Goal: Information Seeking & Learning: Find specific fact

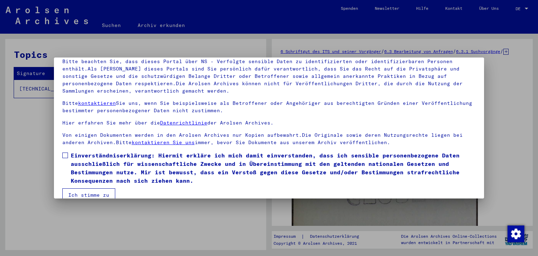
scroll to position [60, 0]
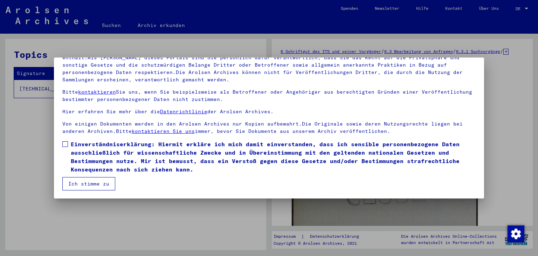
click at [66, 142] on span at bounding box center [65, 144] width 6 height 6
drag, startPoint x: 99, startPoint y: 183, endPoint x: 103, endPoint y: 182, distance: 3.8
click at [99, 184] on button "Ich stimme zu" at bounding box center [88, 183] width 53 height 13
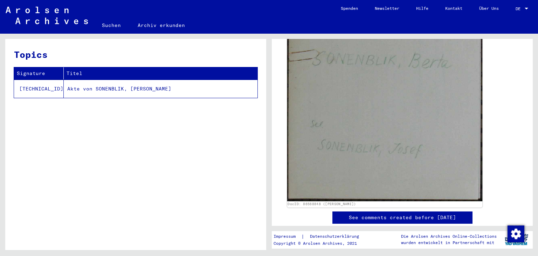
scroll to position [175, 0]
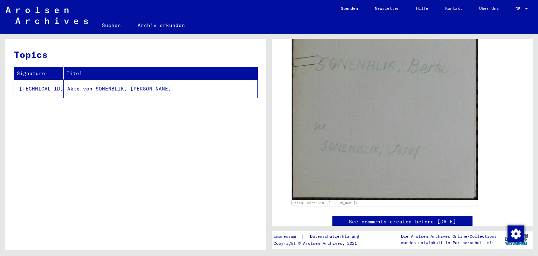
click at [506, 98] on div "DocID: 86568848 ([PERSON_NAME])" at bounding box center [402, 88] width 227 height 241
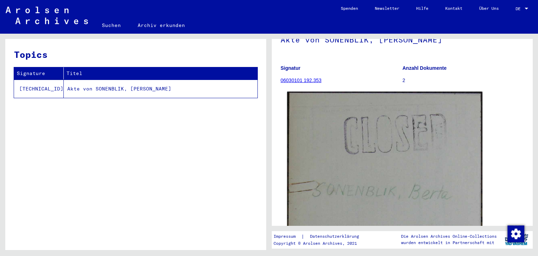
scroll to position [38, 0]
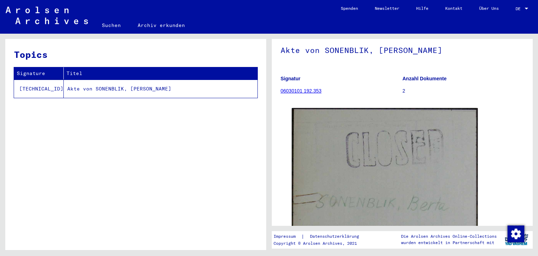
click at [417, 81] on b "Anzahl Dokumente" at bounding box center [425, 79] width 44 height 6
click at [409, 81] on b "Anzahl Dokumente" at bounding box center [425, 79] width 44 height 6
click at [403, 95] on p "2" at bounding box center [464, 90] width 122 height 7
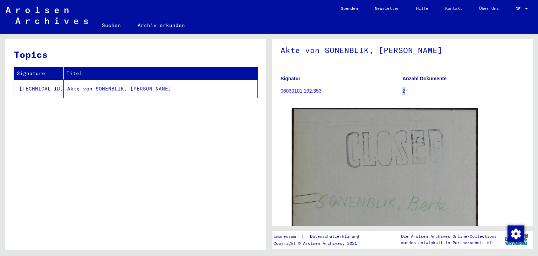
click at [403, 95] on p "2" at bounding box center [464, 90] width 122 height 7
click at [416, 102] on figure "Anzahl Dokumente 2" at bounding box center [464, 86] width 122 height 32
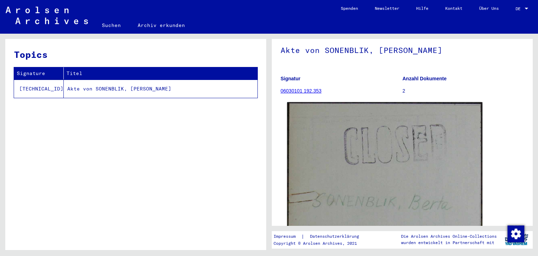
click at [407, 128] on img at bounding box center [384, 222] width 195 height 241
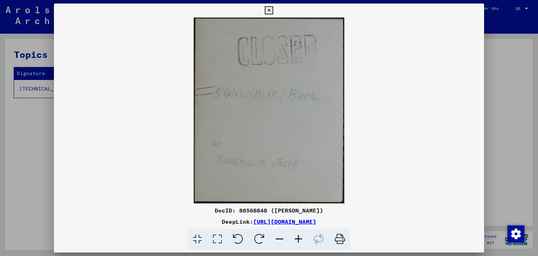
click at [269, 9] on icon at bounding box center [269, 10] width 8 height 8
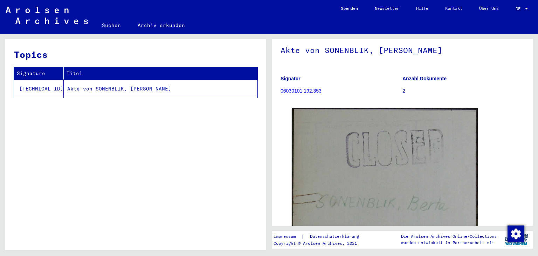
click at [234, 157] on div "Topics Signature Titel 6.3.1.1 Akte von SONENBLIK, BERTA" at bounding box center [135, 147] width 261 height 216
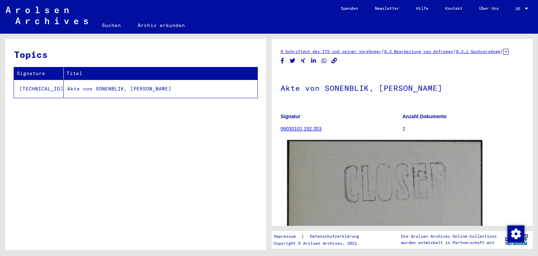
scroll to position [0, 0]
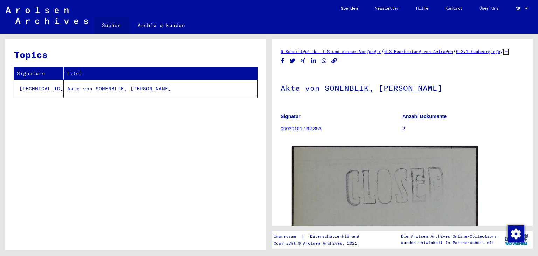
click at [110, 26] on link "Suchen" at bounding box center [112, 25] width 36 height 17
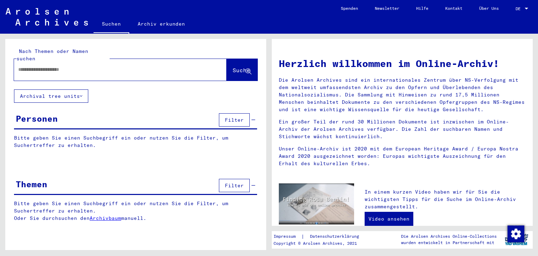
click at [85, 66] on input "text" at bounding box center [111, 69] width 187 height 7
click at [233, 67] on span "Suche" at bounding box center [242, 70] width 18 height 7
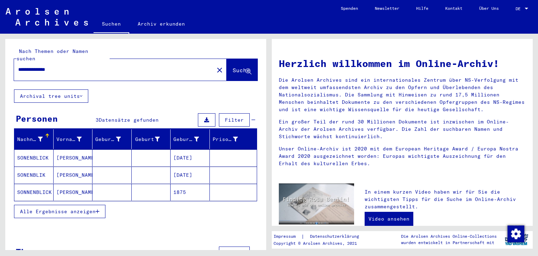
click at [37, 151] on mat-cell "SONENBLICK" at bounding box center [33, 157] width 39 height 17
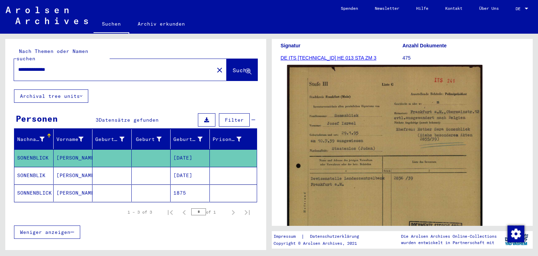
scroll to position [140, 0]
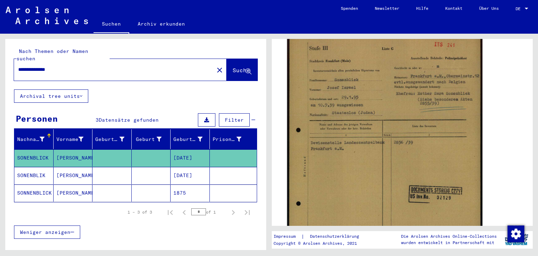
click at [361, 154] on img at bounding box center [384, 166] width 195 height 274
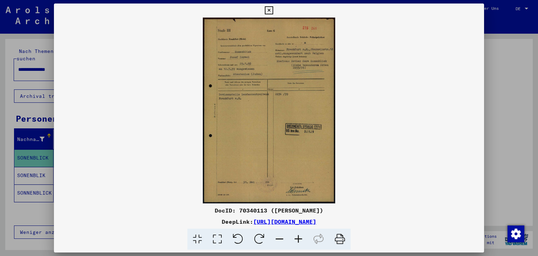
click at [300, 239] on icon at bounding box center [298, 238] width 19 height 21
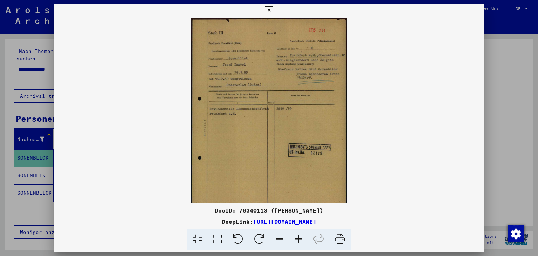
click at [300, 239] on icon at bounding box center [298, 238] width 19 height 21
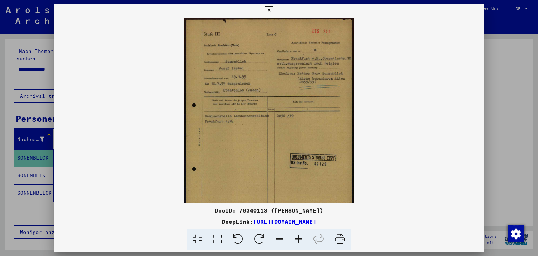
click at [300, 239] on icon at bounding box center [298, 238] width 19 height 21
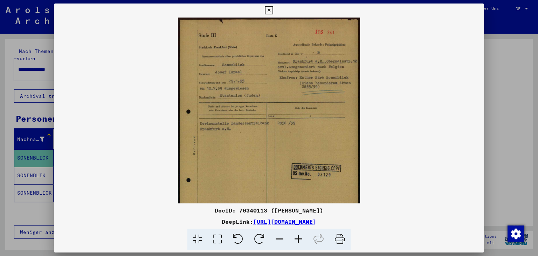
click at [300, 239] on icon at bounding box center [298, 238] width 19 height 21
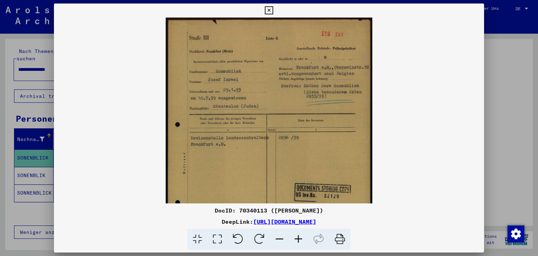
click at [300, 238] on icon at bounding box center [298, 238] width 19 height 21
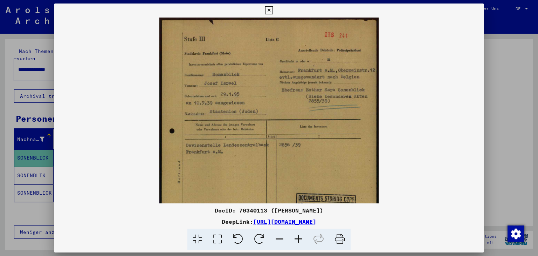
click at [300, 238] on icon at bounding box center [298, 238] width 19 height 21
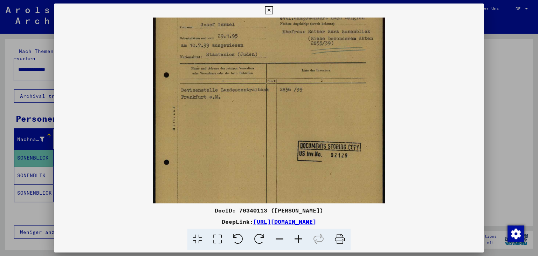
drag, startPoint x: 290, startPoint y: 163, endPoint x: 280, endPoint y: 100, distance: 63.5
click at [280, 100] on img at bounding box center [269, 118] width 232 height 326
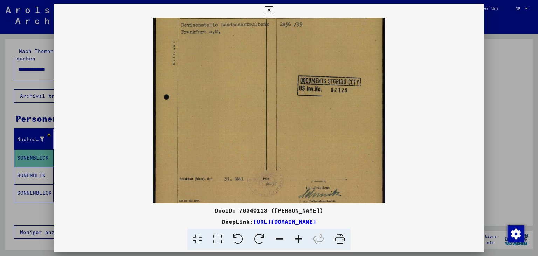
drag, startPoint x: 291, startPoint y: 154, endPoint x: 279, endPoint y: 122, distance: 34.7
click at [280, 106] on img at bounding box center [269, 53] width 232 height 326
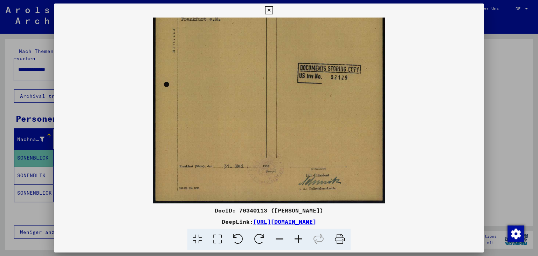
drag, startPoint x: 296, startPoint y: 159, endPoint x: 273, endPoint y: 143, distance: 27.4
click at [280, 104] on img at bounding box center [269, 40] width 232 height 326
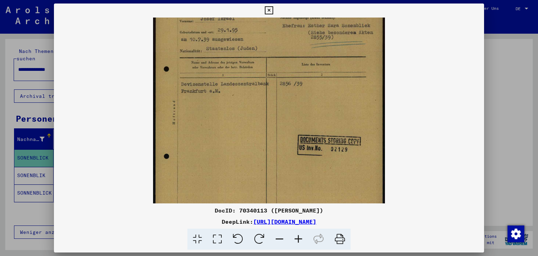
drag, startPoint x: 255, startPoint y: 111, endPoint x: 256, endPoint y: 178, distance: 67.6
click at [256, 178] on img at bounding box center [269, 112] width 232 height 326
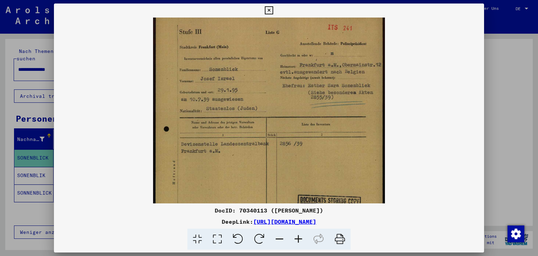
scroll to position [6, 0]
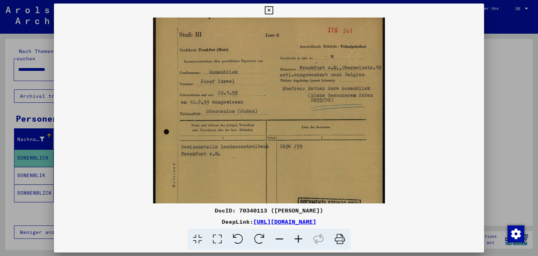
drag, startPoint x: 256, startPoint y: 93, endPoint x: 254, endPoint y: 152, distance: 59.6
click at [254, 152] on img at bounding box center [269, 175] width 232 height 326
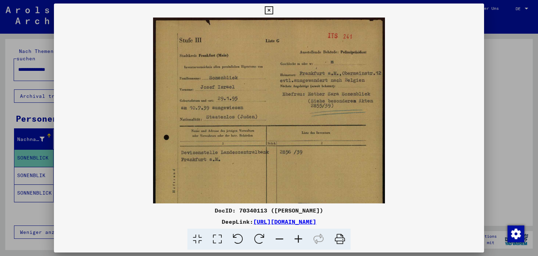
drag, startPoint x: 252, startPoint y: 97, endPoint x: 248, endPoint y: 120, distance: 23.8
click at [248, 120] on img at bounding box center [269, 181] width 232 height 326
click at [268, 9] on icon at bounding box center [269, 10] width 8 height 8
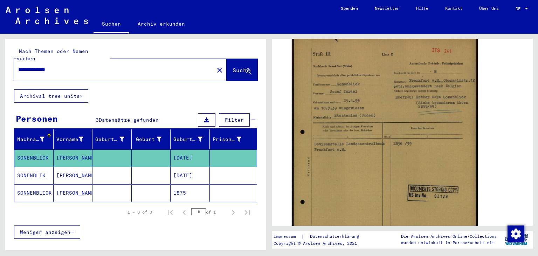
click at [71, 167] on mat-cell "Josef Ber" at bounding box center [73, 175] width 39 height 17
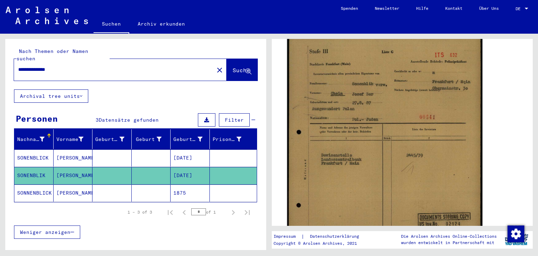
scroll to position [140, 0]
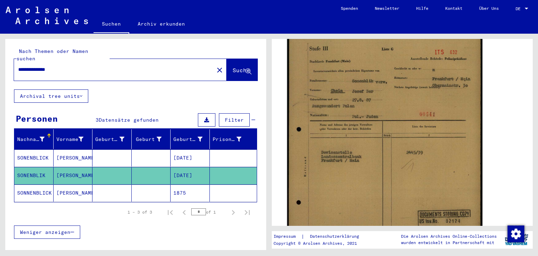
click at [390, 93] on img at bounding box center [384, 164] width 195 height 271
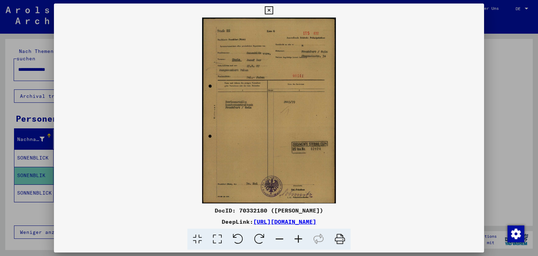
click at [298, 237] on icon at bounding box center [298, 238] width 19 height 21
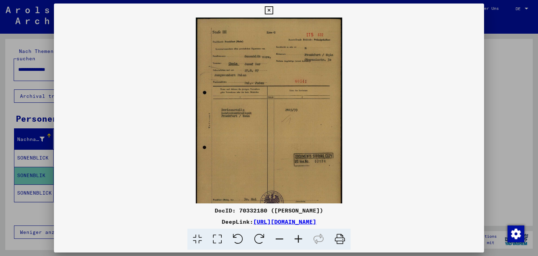
click at [298, 237] on icon at bounding box center [298, 238] width 19 height 21
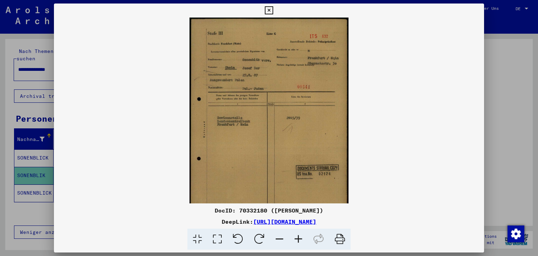
click at [298, 237] on icon at bounding box center [298, 238] width 19 height 21
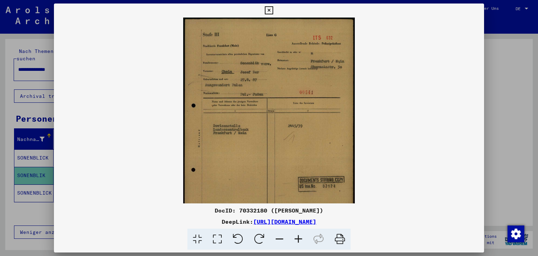
click at [298, 237] on icon at bounding box center [298, 238] width 19 height 21
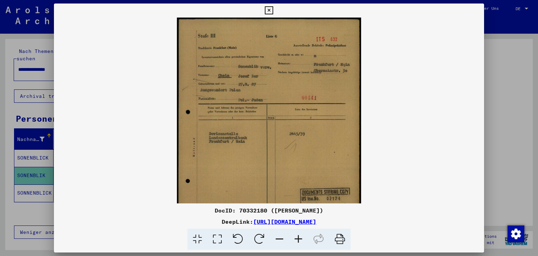
click at [298, 237] on icon at bounding box center [298, 238] width 19 height 21
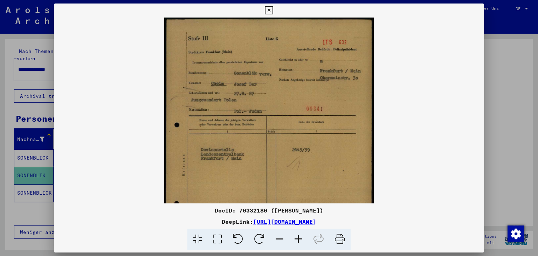
drag, startPoint x: 298, startPoint y: 237, endPoint x: 296, endPoint y: 234, distance: 3.7
click at [298, 237] on icon at bounding box center [298, 238] width 19 height 21
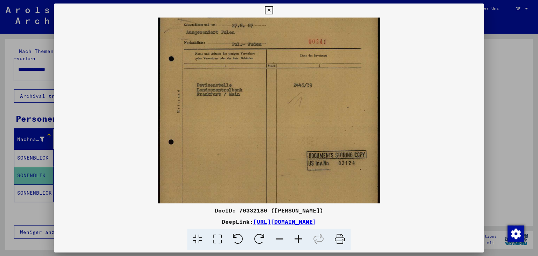
drag, startPoint x: 239, startPoint y: 148, endPoint x: 227, endPoint y: 76, distance: 73.2
click at [227, 76] on img at bounding box center [269, 99] width 222 height 308
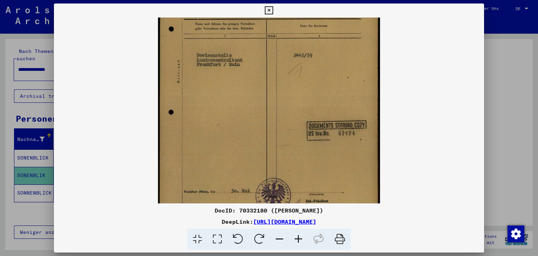
scroll to position [105, 0]
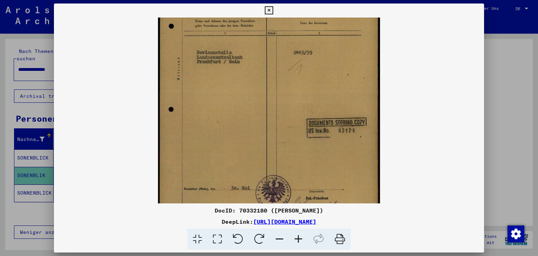
drag, startPoint x: 242, startPoint y: 128, endPoint x: 230, endPoint y: 96, distance: 34.5
click at [230, 96] on img at bounding box center [269, 66] width 222 height 308
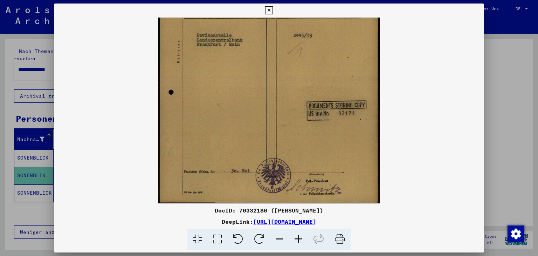
drag, startPoint x: 250, startPoint y: 142, endPoint x: 252, endPoint y: 78, distance: 63.8
click at [252, 78] on img at bounding box center [269, 49] width 222 height 308
click at [268, 9] on icon at bounding box center [269, 10] width 8 height 8
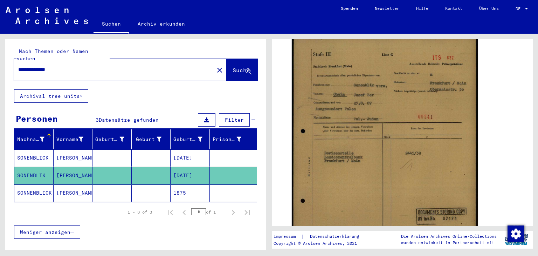
click at [60, 184] on mat-cell "Joseph" at bounding box center [73, 192] width 39 height 17
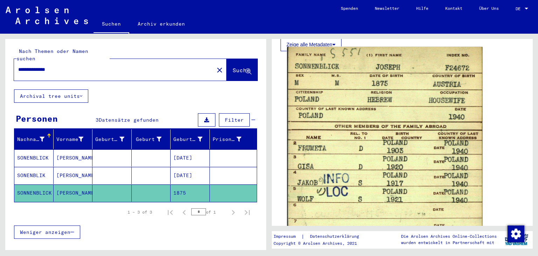
scroll to position [350, 0]
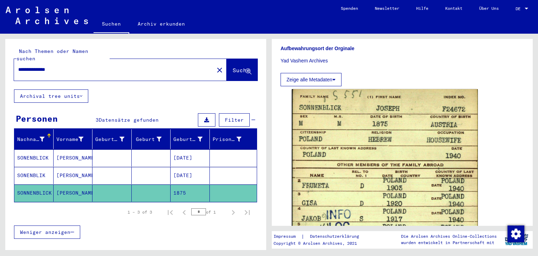
click at [68, 66] on input "**********" at bounding box center [114, 69] width 192 height 7
type input "**********"
click at [233, 67] on span "Suche" at bounding box center [242, 70] width 18 height 7
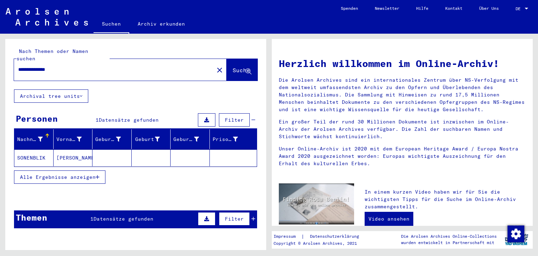
click at [60, 150] on mat-cell "[PERSON_NAME]" at bounding box center [73, 157] width 39 height 17
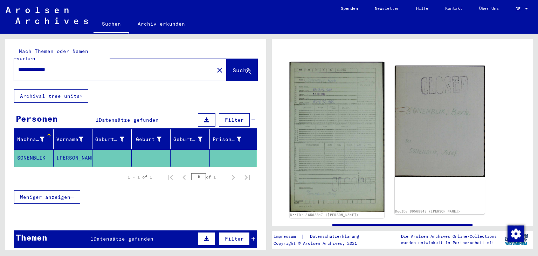
scroll to position [70, 0]
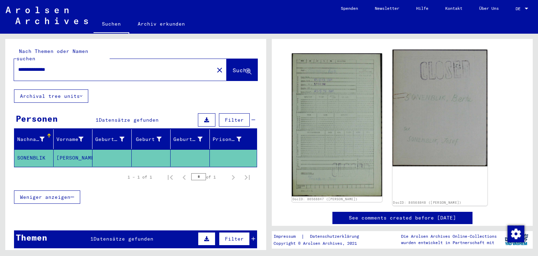
click at [424, 134] on img at bounding box center [439, 108] width 95 height 117
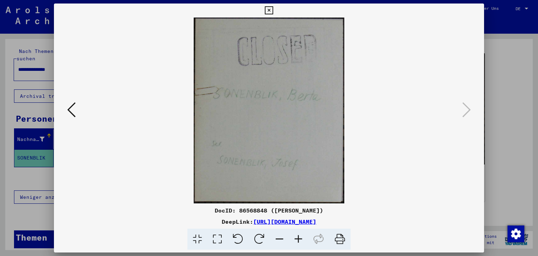
click at [67, 113] on icon at bounding box center [71, 109] width 8 height 17
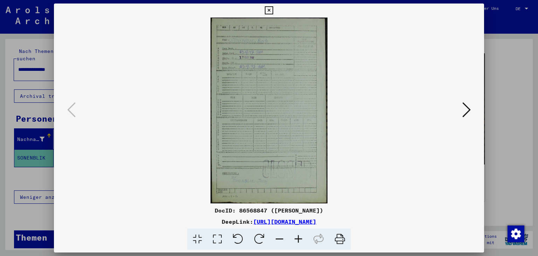
click at [270, 8] on icon at bounding box center [269, 10] width 8 height 8
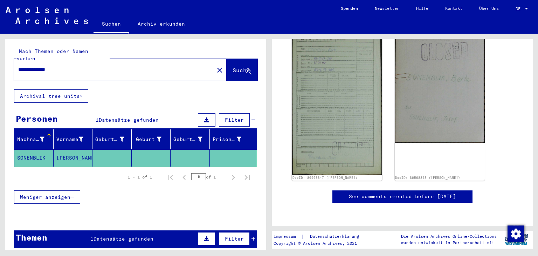
scroll to position [0, 0]
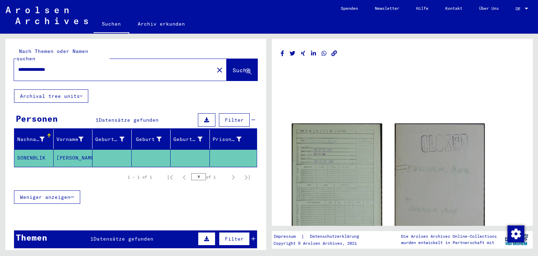
click at [215, 66] on mat-icon "close" at bounding box center [219, 70] width 8 height 8
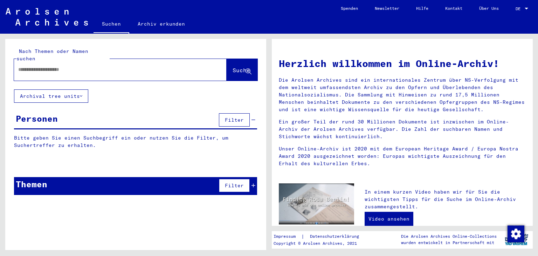
click at [125, 66] on input "text" at bounding box center [111, 69] width 187 height 7
click at [234, 67] on span "Suche" at bounding box center [242, 70] width 18 height 7
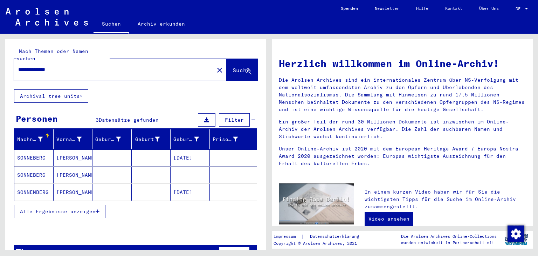
click at [76, 150] on mat-cell "Josef Israel" at bounding box center [73, 157] width 39 height 17
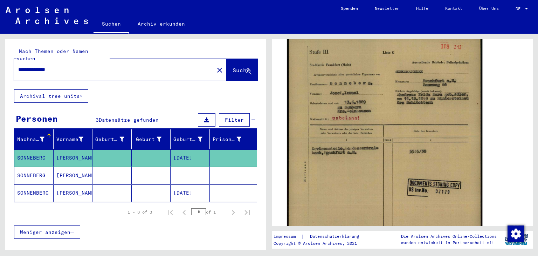
scroll to position [140, 0]
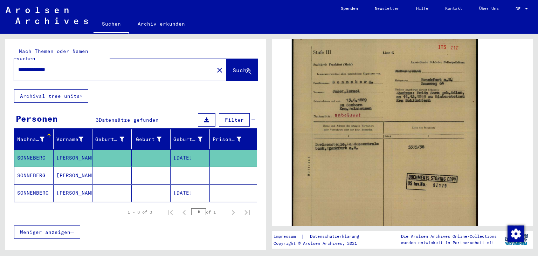
click at [77, 169] on mat-cell "Josef" at bounding box center [73, 175] width 39 height 17
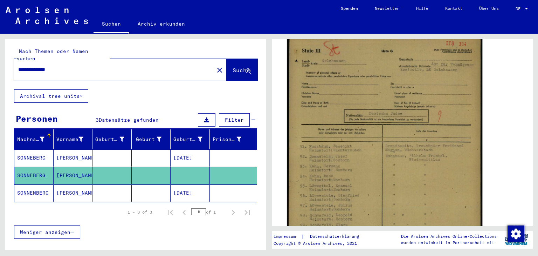
scroll to position [105, 0]
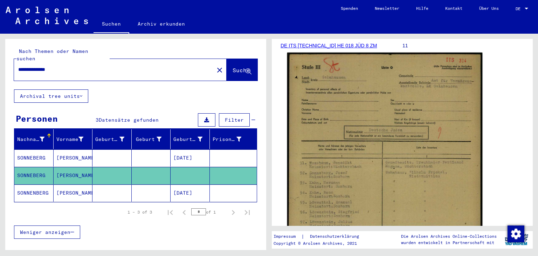
click at [405, 147] on img at bounding box center [384, 191] width 195 height 276
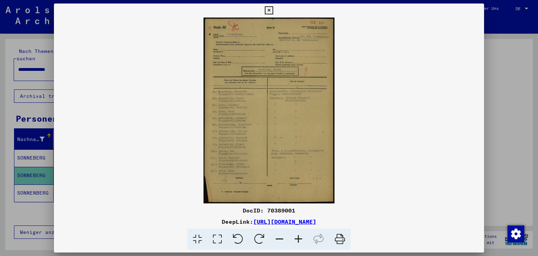
click at [295, 240] on icon at bounding box center [298, 238] width 19 height 21
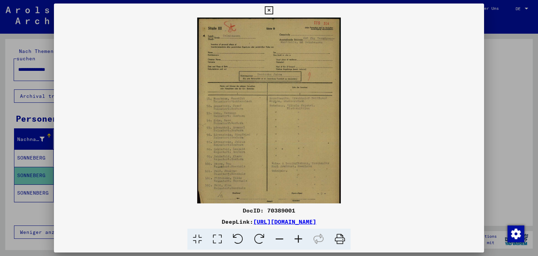
click at [295, 240] on icon at bounding box center [298, 238] width 19 height 21
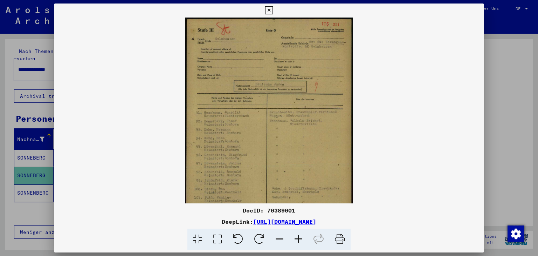
click at [295, 240] on icon at bounding box center [298, 238] width 19 height 21
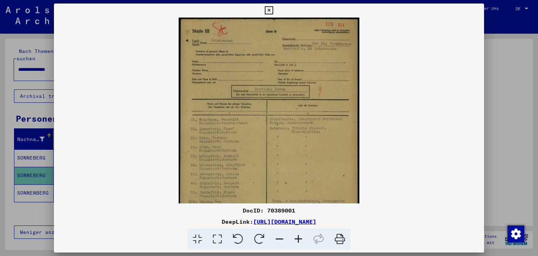
click at [295, 240] on icon at bounding box center [298, 238] width 19 height 21
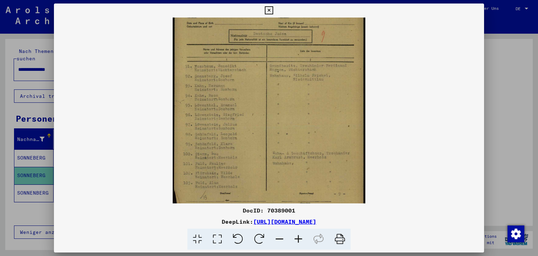
scroll to position [60, 0]
drag, startPoint x: 329, startPoint y: 146, endPoint x: 324, endPoint y: 86, distance: 60.5
click at [324, 86] on img at bounding box center [269, 93] width 193 height 273
click at [296, 237] on icon at bounding box center [298, 238] width 19 height 21
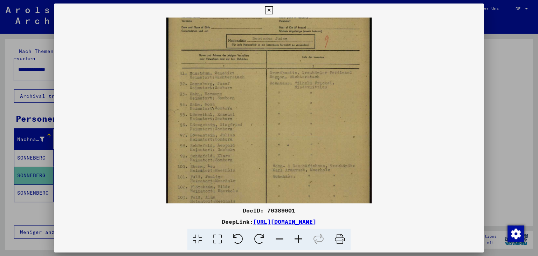
click at [296, 237] on icon at bounding box center [298, 238] width 19 height 21
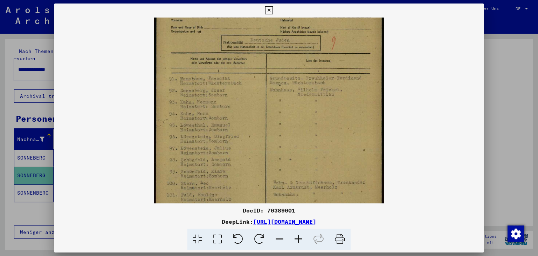
scroll to position [72, 0]
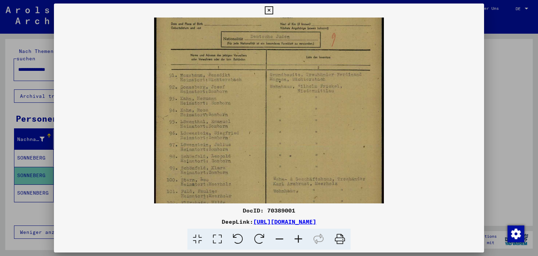
drag, startPoint x: 252, startPoint y: 138, endPoint x: 249, endPoint y: 126, distance: 11.9
click at [249, 126] on img at bounding box center [269, 108] width 230 height 326
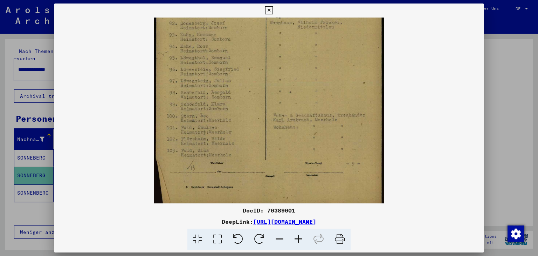
scroll to position [140, 0]
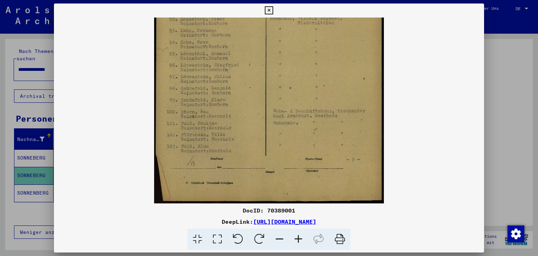
drag, startPoint x: 269, startPoint y: 154, endPoint x: 260, endPoint y: 90, distance: 65.4
click at [260, 90] on img at bounding box center [269, 40] width 230 height 326
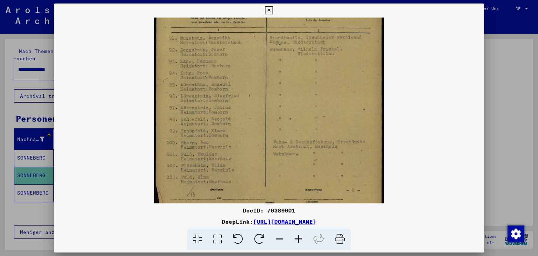
drag, startPoint x: 231, startPoint y: 114, endPoint x: 208, endPoint y: 145, distance: 39.1
click at [208, 145] on img at bounding box center [269, 71] width 230 height 326
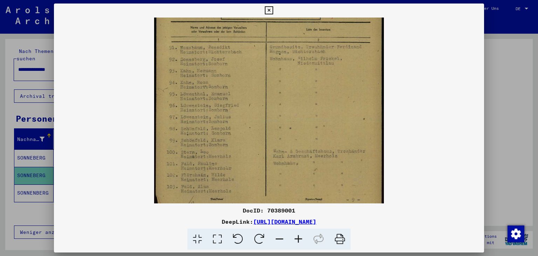
scroll to position [99, 0]
drag, startPoint x: 223, startPoint y: 109, endPoint x: 219, endPoint y: 119, distance: 11.5
click at [219, 119] on img at bounding box center [269, 81] width 230 height 326
click at [269, 9] on icon at bounding box center [269, 10] width 8 height 8
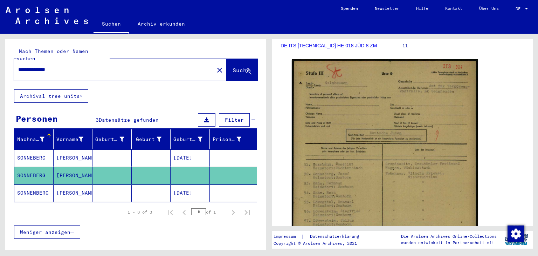
click at [76, 184] on mat-cell "ARMIN JOSEF" at bounding box center [73, 192] width 39 height 17
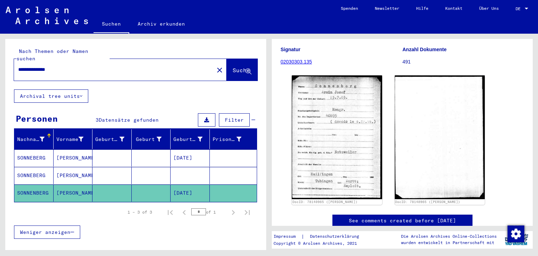
scroll to position [70, 0]
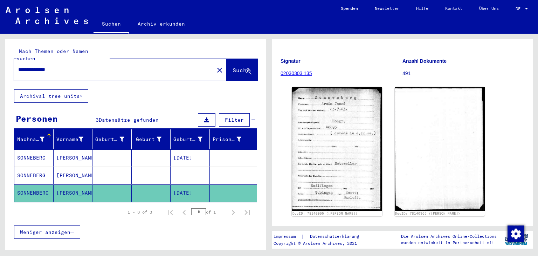
drag, startPoint x: 45, startPoint y: 62, endPoint x: 17, endPoint y: 57, distance: 28.7
click at [17, 62] on div "**********" at bounding box center [112, 70] width 196 height 16
type input "**********"
click at [227, 63] on button "Suche" at bounding box center [242, 70] width 31 height 22
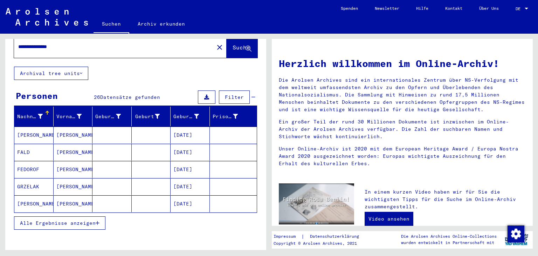
scroll to position [35, 0]
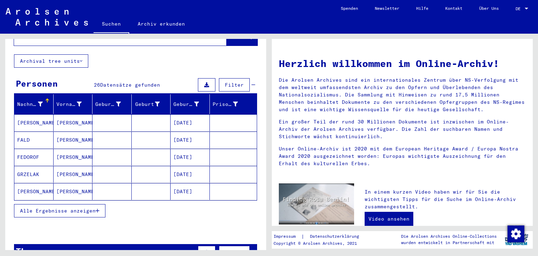
click at [65, 116] on mat-cell "Josef" at bounding box center [73, 122] width 39 height 17
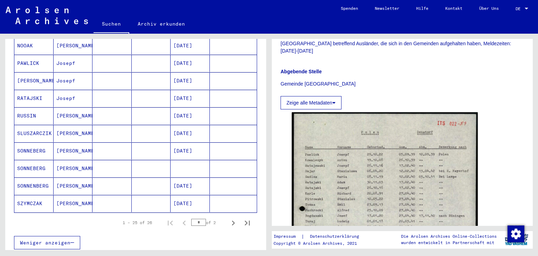
scroll to position [385, 0]
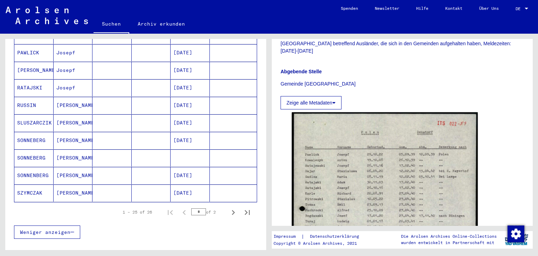
click at [48, 132] on mat-cell "SONNEBERG" at bounding box center [33, 140] width 39 height 17
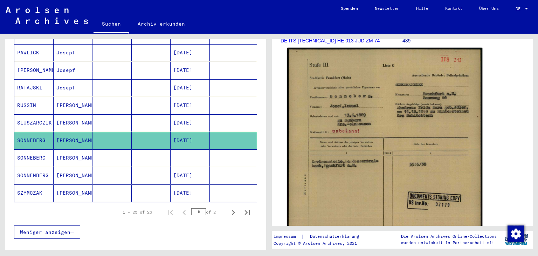
scroll to position [105, 0]
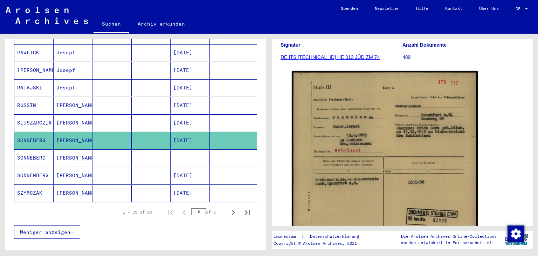
click at [32, 149] on mat-cell "SONNEBERG" at bounding box center [33, 157] width 39 height 17
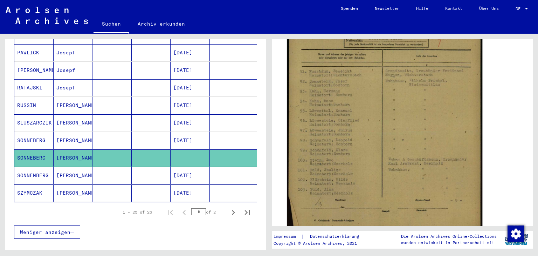
scroll to position [210, 0]
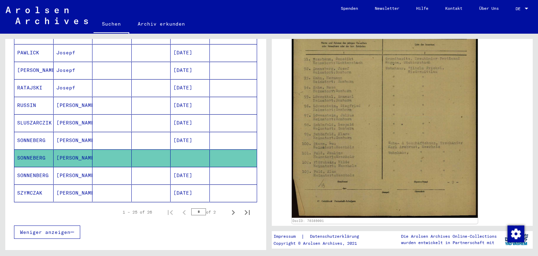
click at [59, 167] on mat-cell "ARMIN JOSEF" at bounding box center [73, 175] width 39 height 17
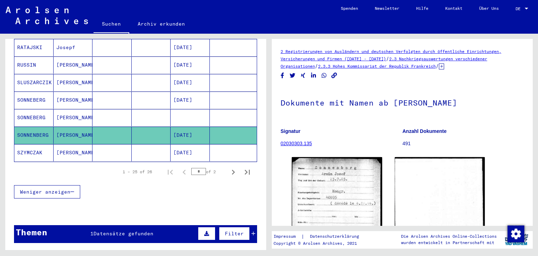
scroll to position [455, 0]
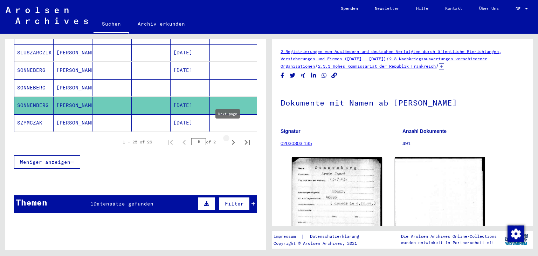
click at [228, 137] on icon "Next page" at bounding box center [233, 142] width 10 height 10
type input "*"
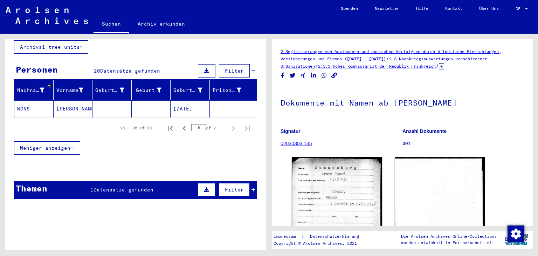
scroll to position [14, 0]
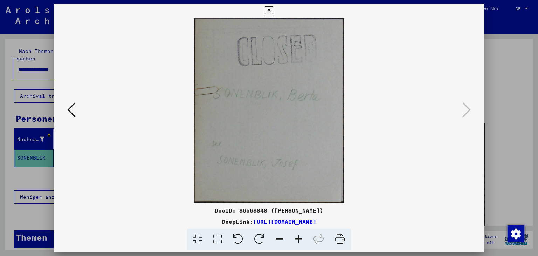
scroll to position [70, 0]
click at [270, 7] on icon at bounding box center [269, 10] width 8 height 8
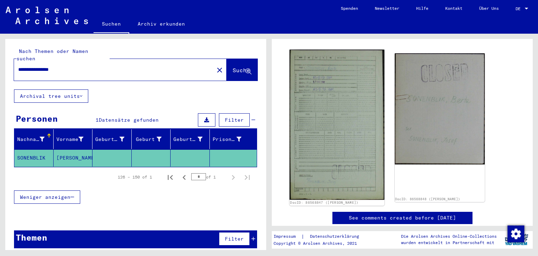
drag, startPoint x: 349, startPoint y: 196, endPoint x: 355, endPoint y: 199, distance: 6.3
click at [355, 200] on link "DocID: 86568847 ([PERSON_NAME])" at bounding box center [324, 202] width 68 height 4
